Goal: Task Accomplishment & Management: Use online tool/utility

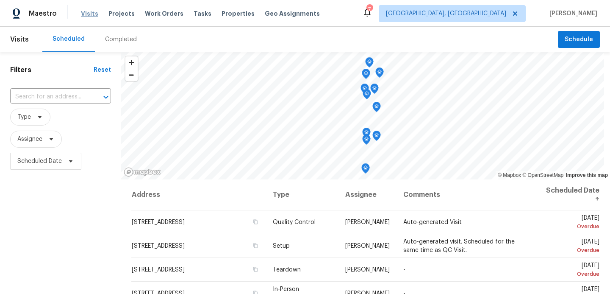
click at [86, 14] on span "Visits" at bounding box center [89, 13] width 17 height 8
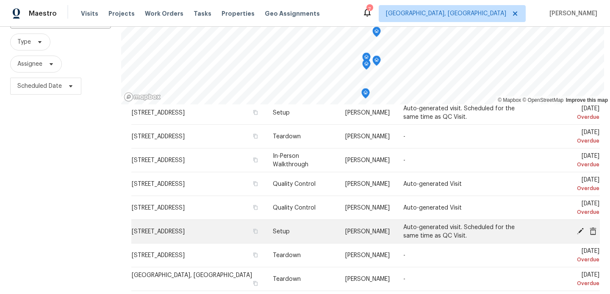
scroll to position [59, 0]
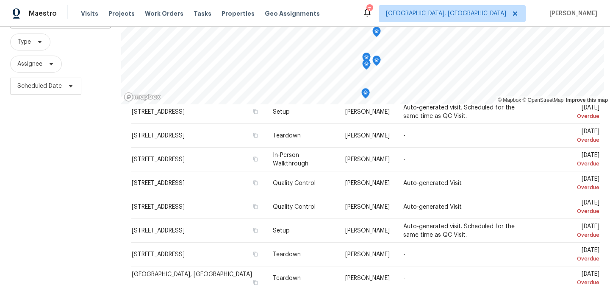
click at [155, 19] on div "Visits Projects Work Orders Tasks Properties Geo Assignments" at bounding box center [205, 13] width 249 height 17
click at [154, 17] on span "Work Orders" at bounding box center [164, 13] width 39 height 8
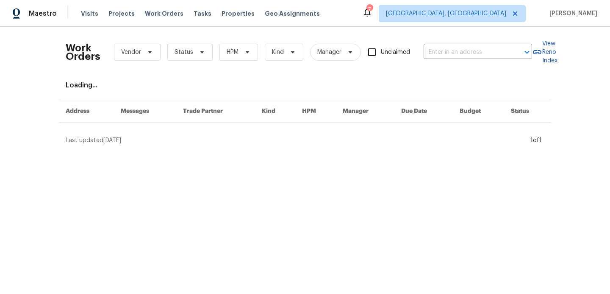
click at [229, 62] on div "Work Orders Vendor Status HPM Kind Manager Unclaimed ​" at bounding box center [299, 51] width 466 height 37
click at [233, 58] on span "HPM" at bounding box center [238, 52] width 39 height 17
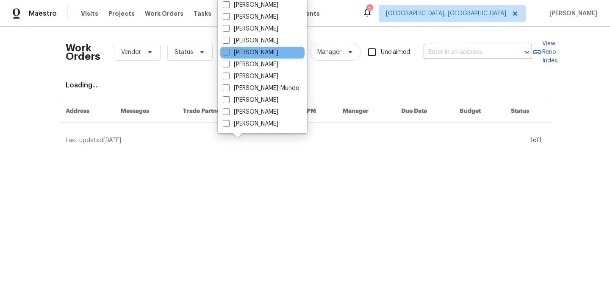
click at [228, 52] on span at bounding box center [226, 52] width 7 height 7
click at [228, 52] on input "[PERSON_NAME]" at bounding box center [226, 51] width 6 height 6
checkbox input "true"
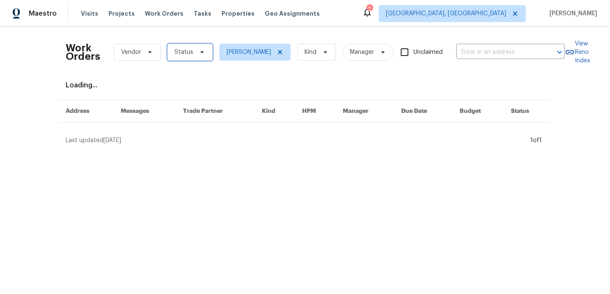
click at [194, 52] on span "Status" at bounding box center [189, 52] width 45 height 17
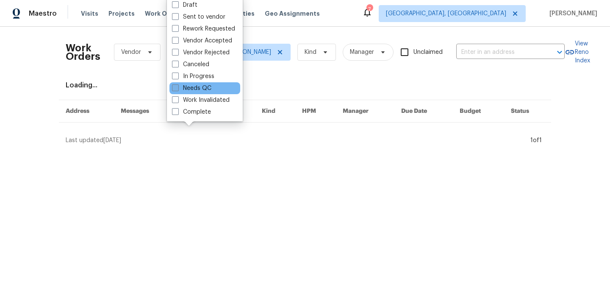
click at [175, 86] on span at bounding box center [175, 87] width 7 height 7
click at [175, 86] on input "Needs QC" at bounding box center [175, 87] width 6 height 6
checkbox input "true"
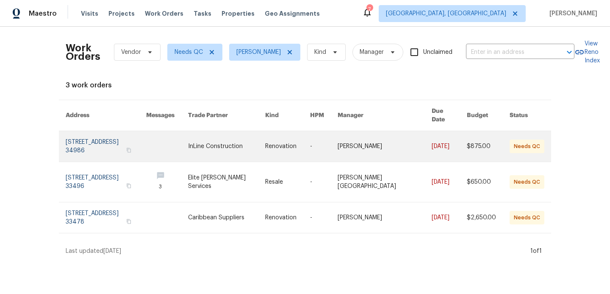
click at [180, 131] on link at bounding box center [167, 146] width 42 height 31
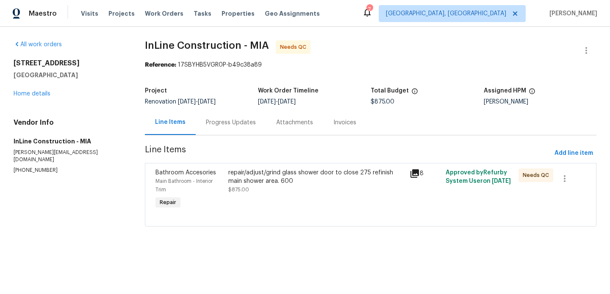
click at [264, 173] on div "repair/adjust/grind glass shower door to close 275 refinish main shower area. 6…" at bounding box center [316, 176] width 176 height 17
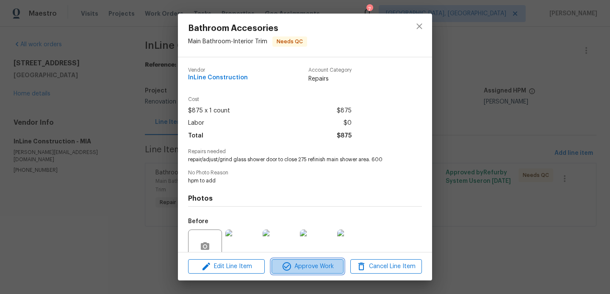
click at [296, 265] on span "Approve Work" at bounding box center [307, 266] width 67 height 11
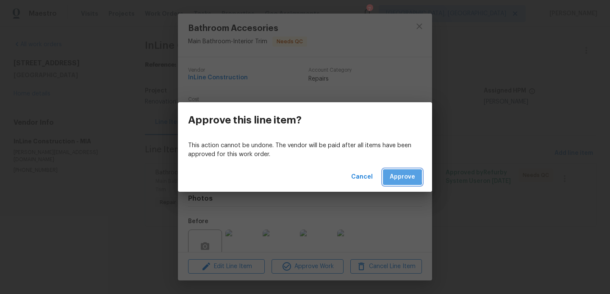
click at [395, 176] on span "Approve" at bounding box center [402, 177] width 25 height 11
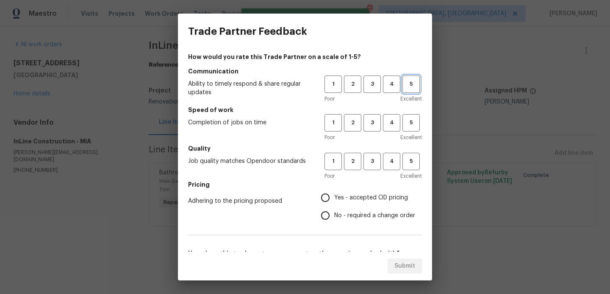
click at [409, 82] on span "5" at bounding box center [411, 84] width 16 height 10
click at [412, 122] on span "5" at bounding box center [411, 123] width 16 height 10
click at [413, 161] on span "5" at bounding box center [411, 161] width 16 height 10
click at [327, 194] on input "Yes - accepted OD pricing" at bounding box center [326, 198] width 18 height 18
radio input "true"
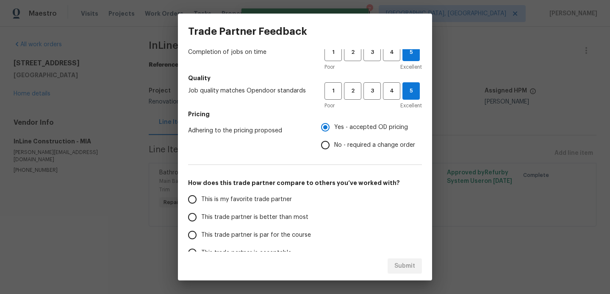
scroll to position [136, 0]
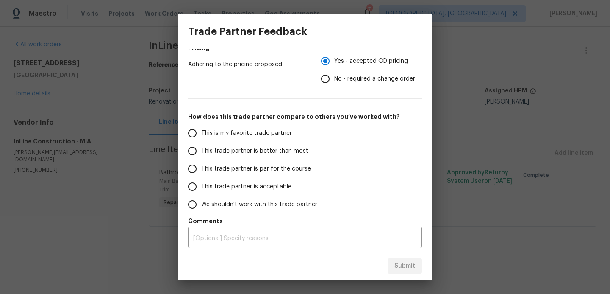
click at [190, 153] on input "This trade partner is better than most" at bounding box center [192, 151] width 18 height 18
click at [400, 265] on span "Submit" at bounding box center [404, 266] width 21 height 11
radio input "true"
radio input "false"
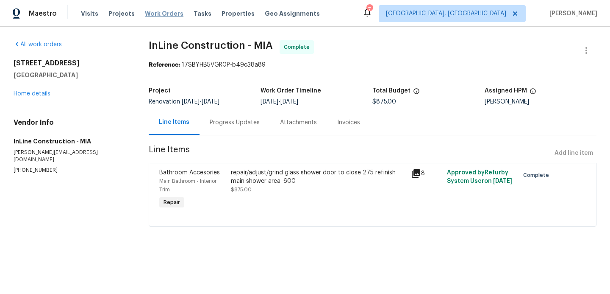
click at [169, 14] on span "Work Orders" at bounding box center [164, 13] width 39 height 8
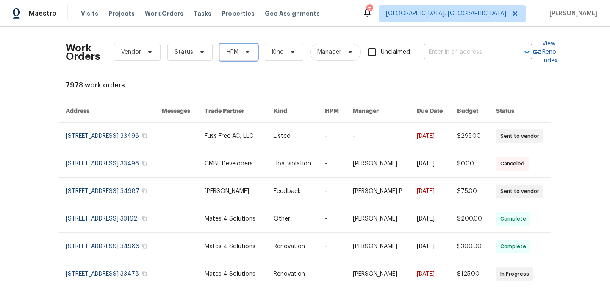
click at [245, 50] on icon at bounding box center [247, 52] width 7 height 7
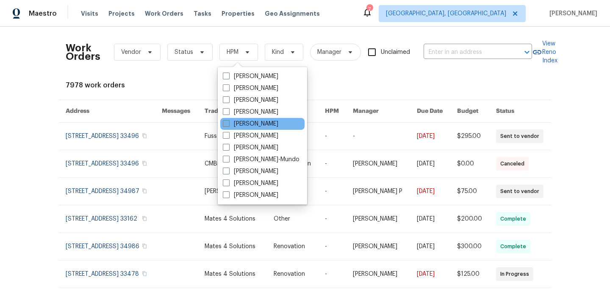
click at [225, 119] on label "[PERSON_NAME]" at bounding box center [251, 123] width 56 height 8
click at [225, 119] on input "[PERSON_NAME]" at bounding box center [226, 122] width 6 height 6
checkbox input "true"
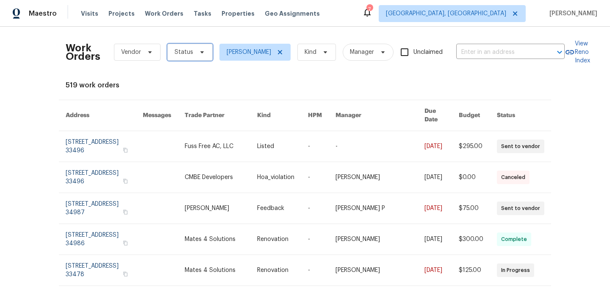
click at [205, 49] on span "Status" at bounding box center [189, 52] width 45 height 17
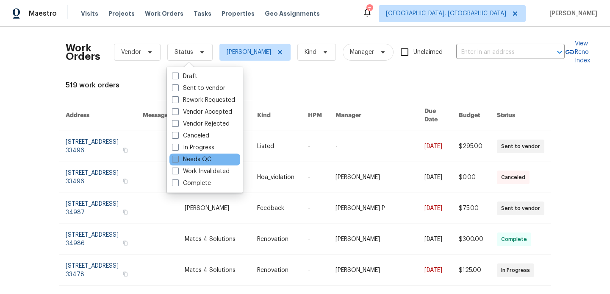
click at [176, 155] on span at bounding box center [175, 158] width 7 height 7
click at [176, 155] on input "Needs QC" at bounding box center [175, 158] width 6 height 6
checkbox input "true"
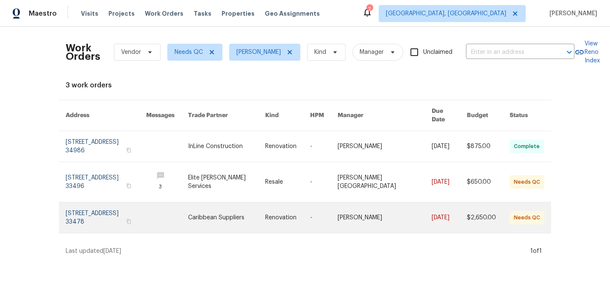
click at [144, 209] on link at bounding box center [106, 217] width 81 height 31
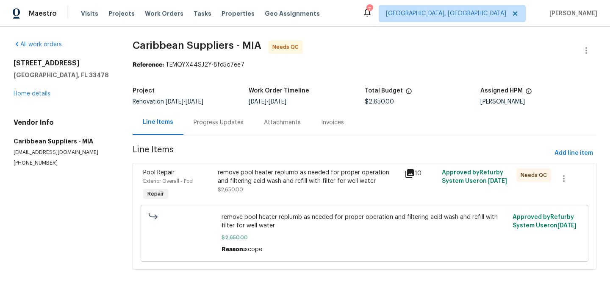
click at [269, 183] on div "remove pool heater replumb as needed for proper operation and filtering acid wa…" at bounding box center [308, 176] width 181 height 17
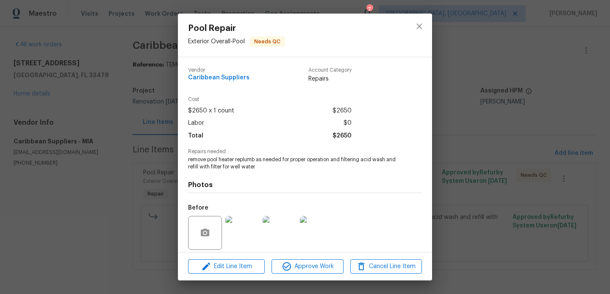
scroll to position [61, 0]
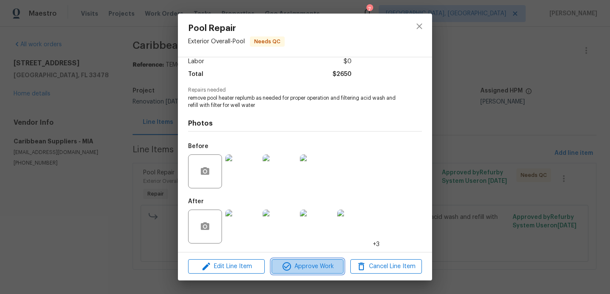
click at [317, 263] on span "Approve Work" at bounding box center [307, 266] width 67 height 11
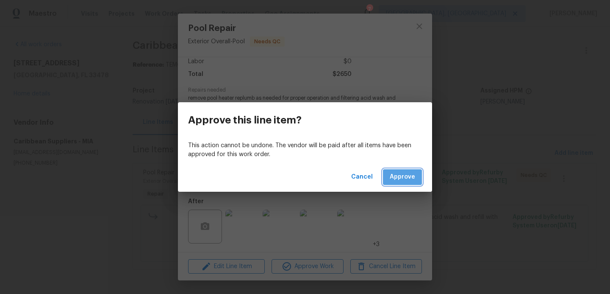
click at [398, 174] on span "Approve" at bounding box center [402, 177] width 25 height 11
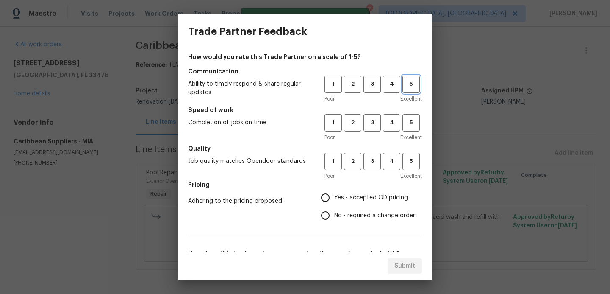
click at [417, 79] on button "5" at bounding box center [411, 83] width 17 height 17
click at [409, 119] on span "5" at bounding box center [411, 123] width 16 height 10
click at [410, 162] on span "5" at bounding box center [411, 161] width 16 height 10
click at [327, 198] on input "Yes - accepted OD pricing" at bounding box center [326, 198] width 18 height 18
radio input "true"
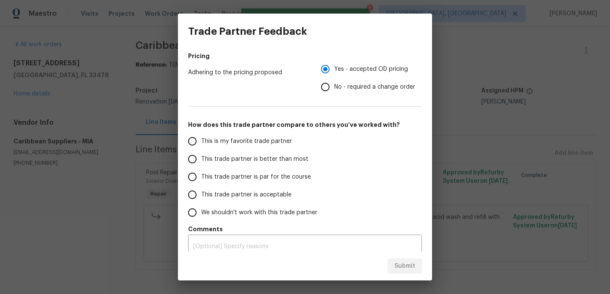
scroll to position [131, 0]
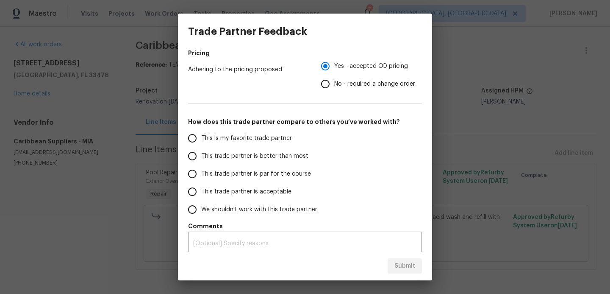
click at [192, 157] on input "This trade partner is better than most" at bounding box center [192, 156] width 18 height 18
click at [402, 266] on span "Submit" at bounding box center [404, 266] width 21 height 11
radio input "true"
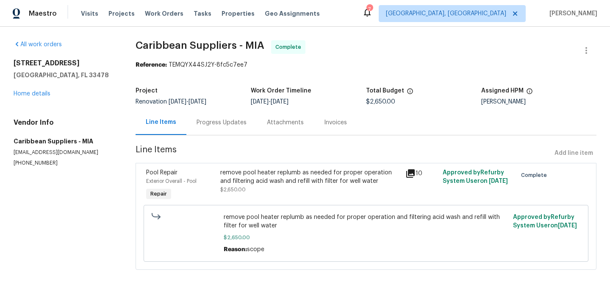
radio input "false"
